Goal: Find specific page/section: Find specific page/section

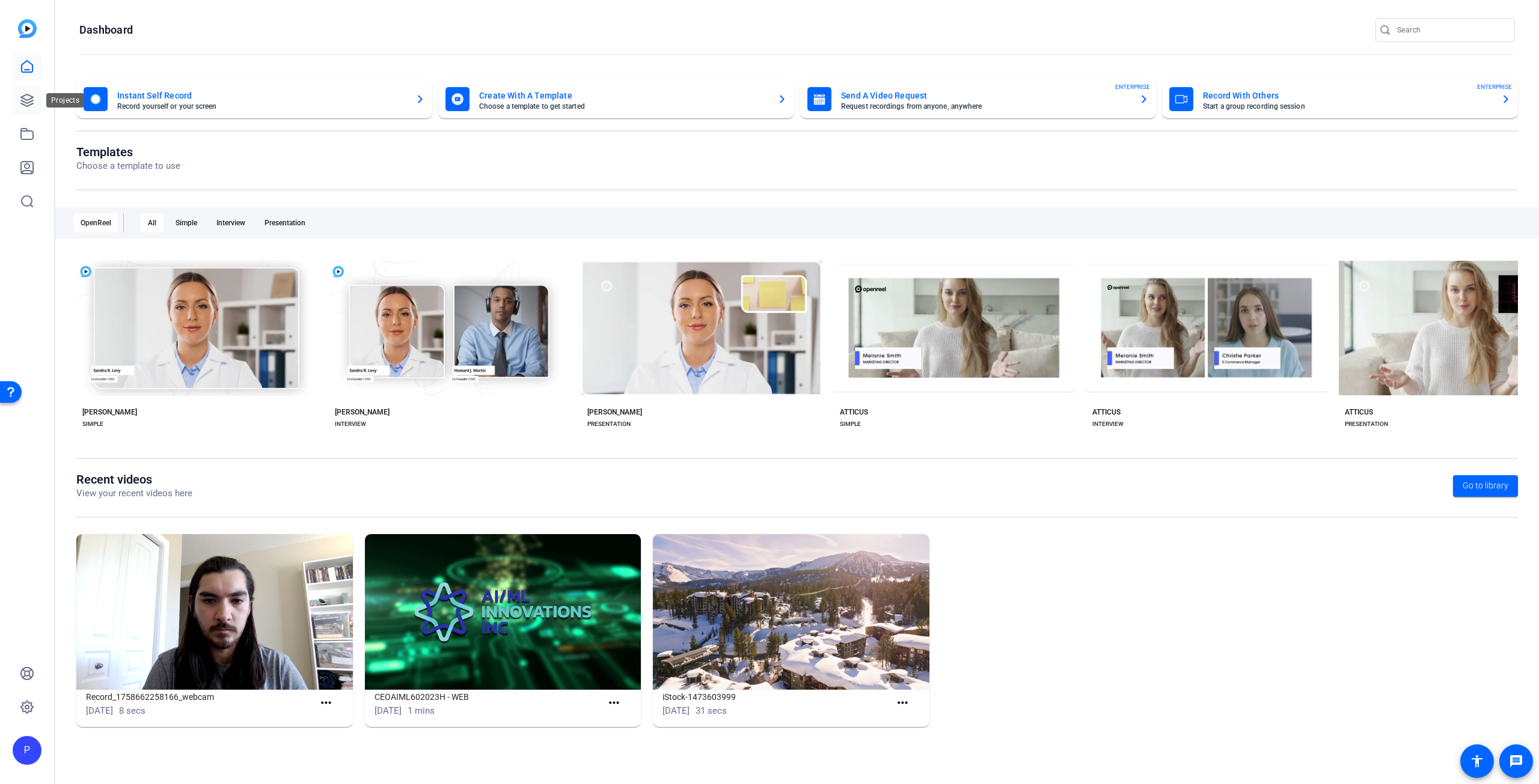
click at [27, 102] on icon at bounding box center [27, 100] width 15 height 15
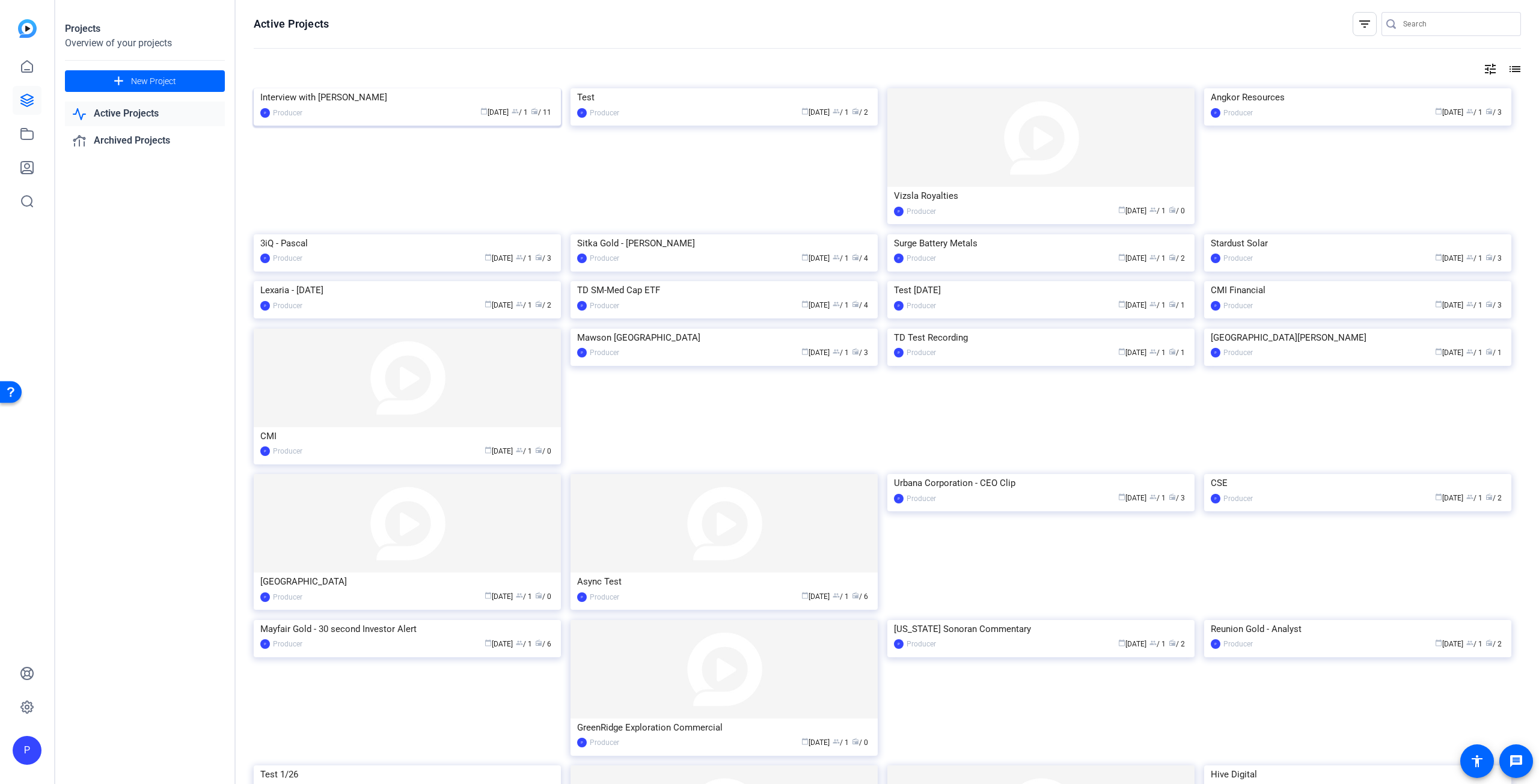
click at [411, 88] on img at bounding box center [407, 88] width 307 height 0
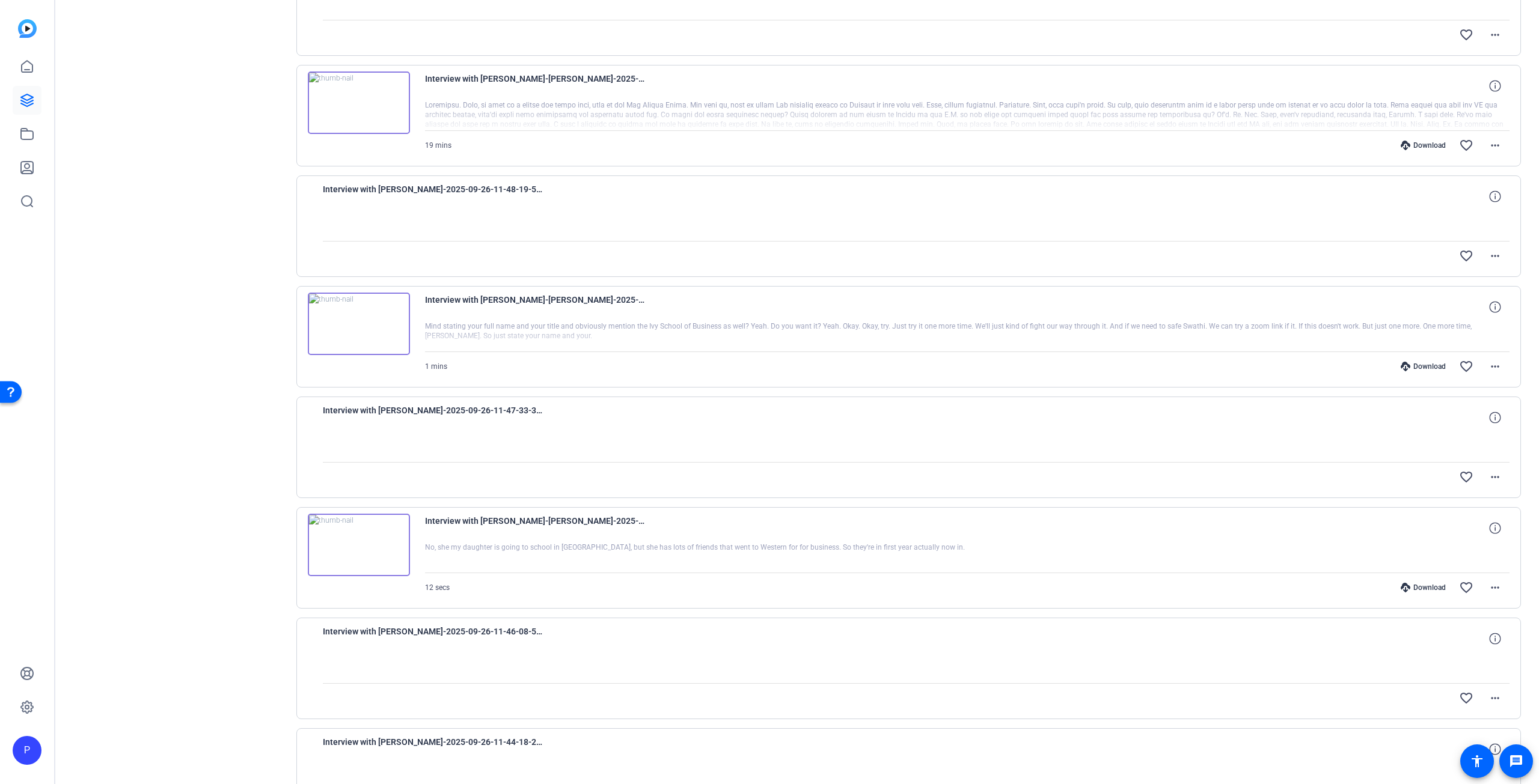
scroll to position [541, 0]
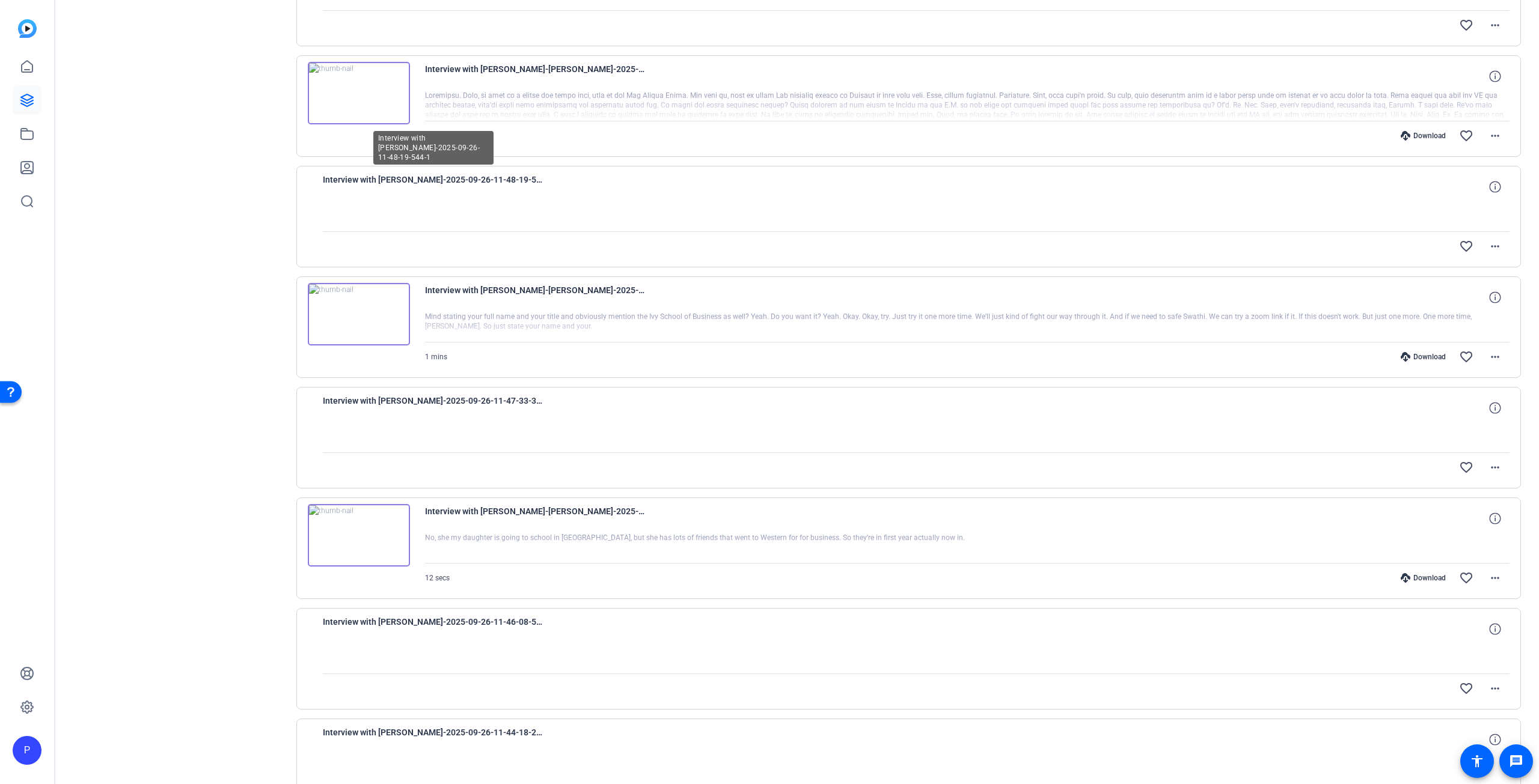
click at [446, 180] on span "Interview with [PERSON_NAME]-2025-09-26-11-48-19-544-1" at bounding box center [434, 187] width 222 height 29
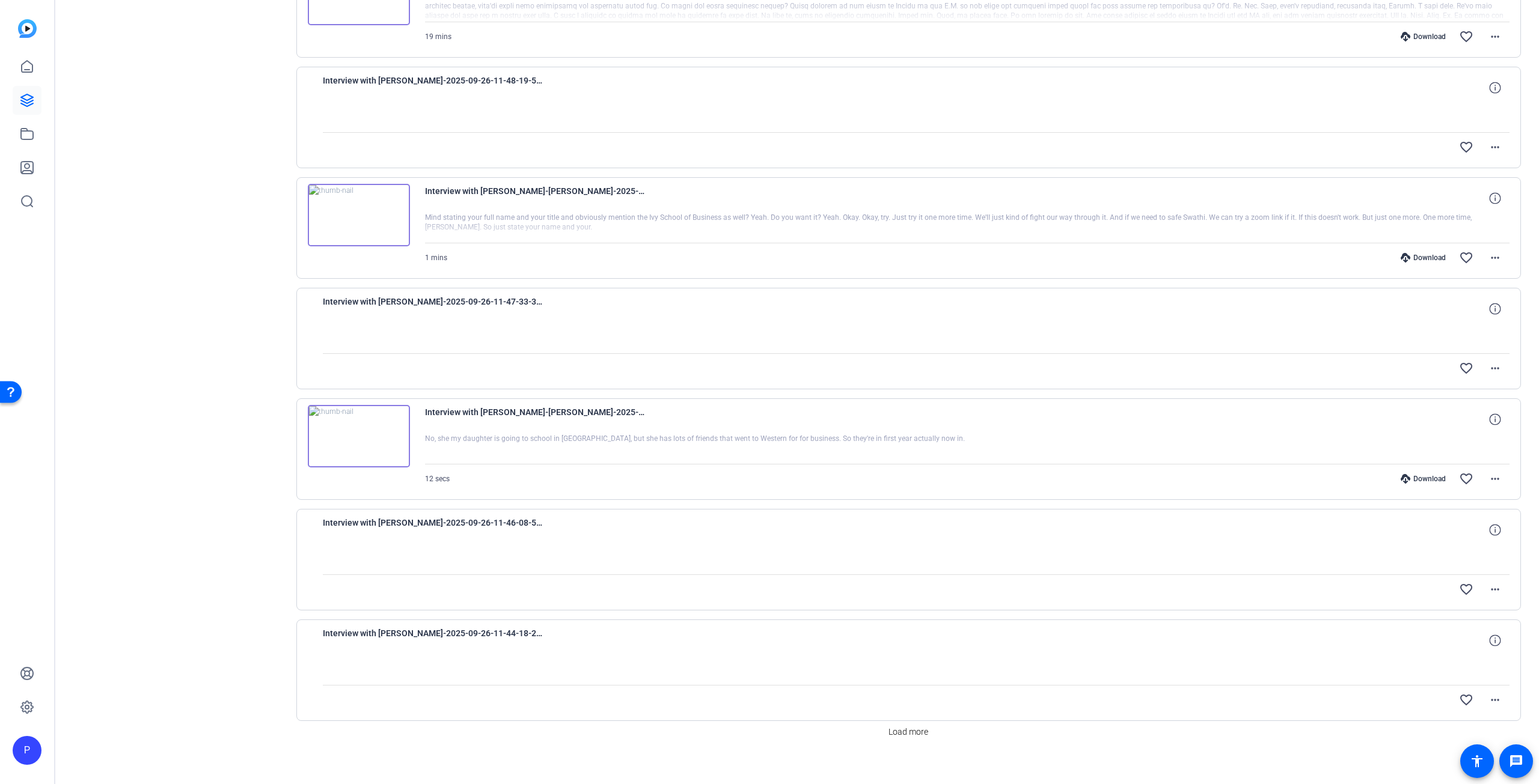
scroll to position [646, 0]
click at [434, 307] on span "Interview with [PERSON_NAME]-2025-09-26-11-47-33-348-1" at bounding box center [434, 303] width 222 height 29
click at [1500, 581] on span at bounding box center [1494, 584] width 29 height 29
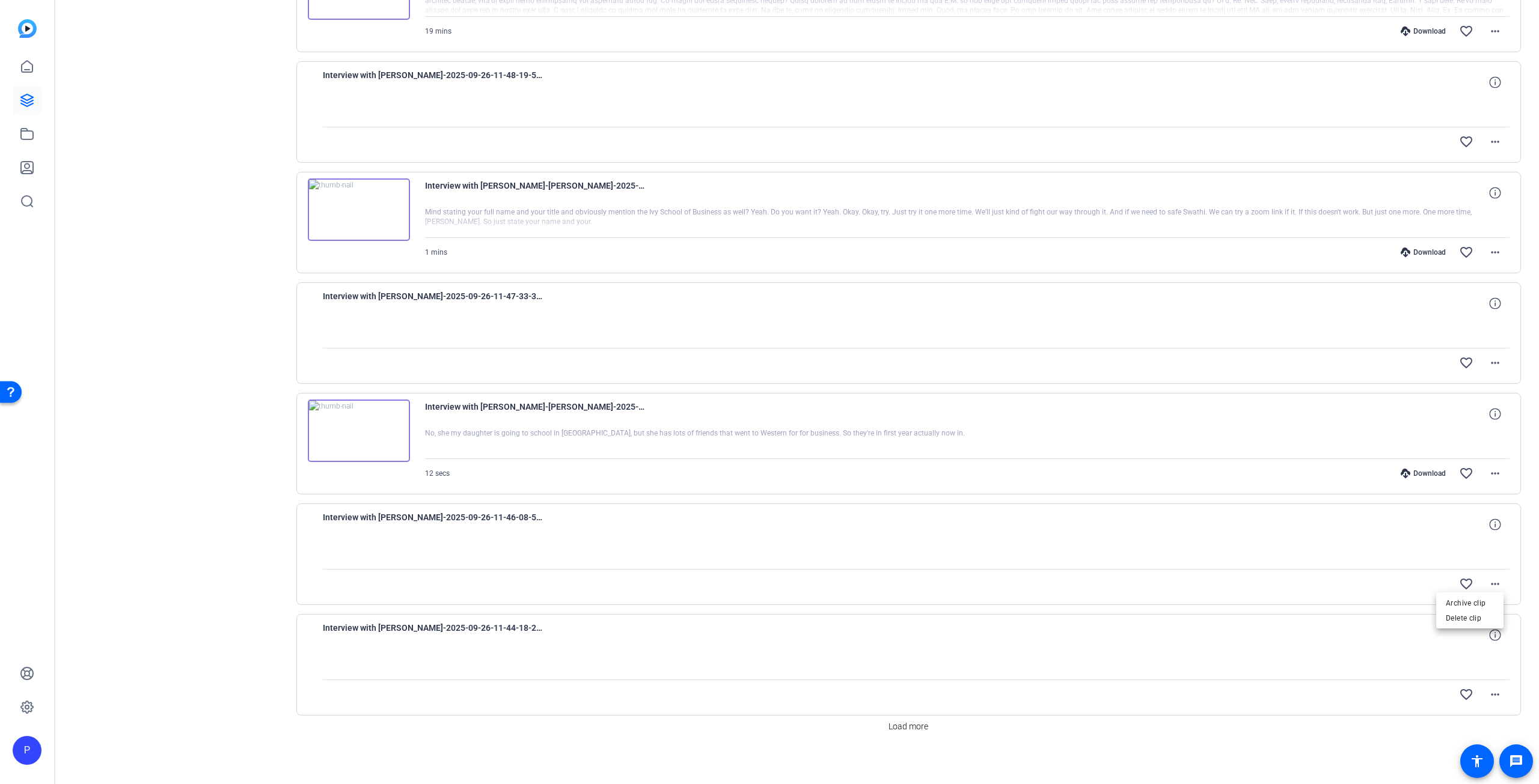
click at [1233, 560] on div at bounding box center [770, 392] width 1539 height 784
click at [452, 634] on span "Interview with [PERSON_NAME]-2025-09-26-11-44-18-202-1" at bounding box center [434, 635] width 222 height 29
click at [454, 626] on span "Interview with [PERSON_NAME]-2025-09-26-11-44-18-202-1" at bounding box center [434, 635] width 222 height 29
click at [1487, 692] on mat-icon "more_horiz" at bounding box center [1495, 695] width 15 height 15
click at [1210, 631] on div at bounding box center [770, 392] width 1539 height 784
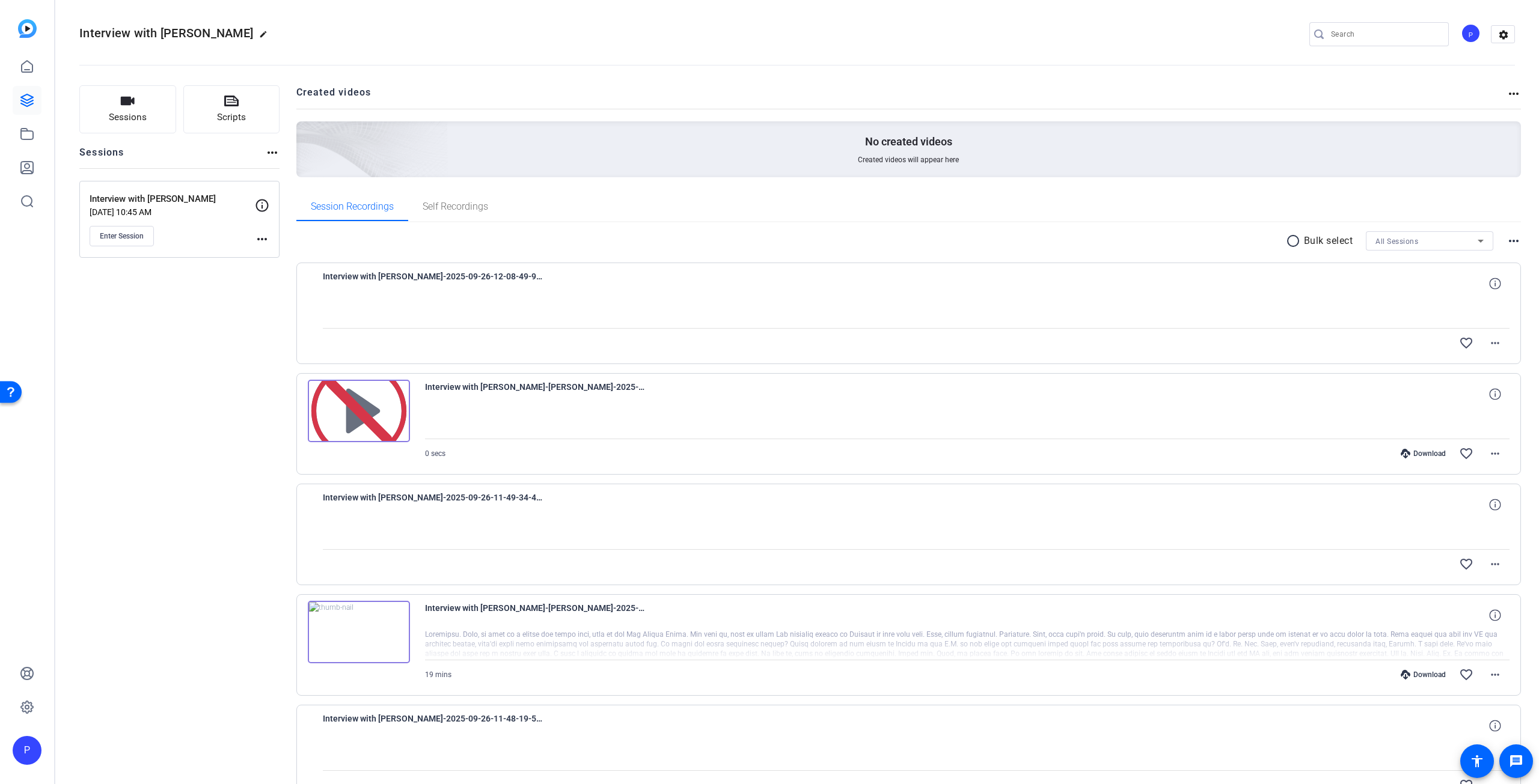
scroll to position [0, 0]
click at [1491, 342] on mat-icon "more_horiz" at bounding box center [1495, 345] width 15 height 15
